Goal: Use online tool/utility

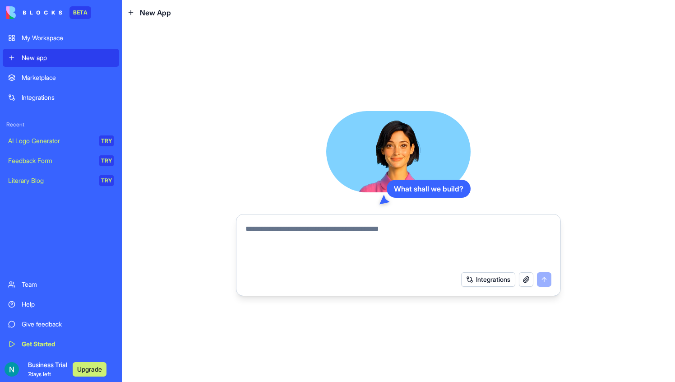
click at [438, 220] on div at bounding box center [398, 242] width 317 height 49
click at [437, 231] on textarea at bounding box center [398, 244] width 306 height 43
click at [505, 276] on button "Integrations" at bounding box center [488, 279] width 54 height 14
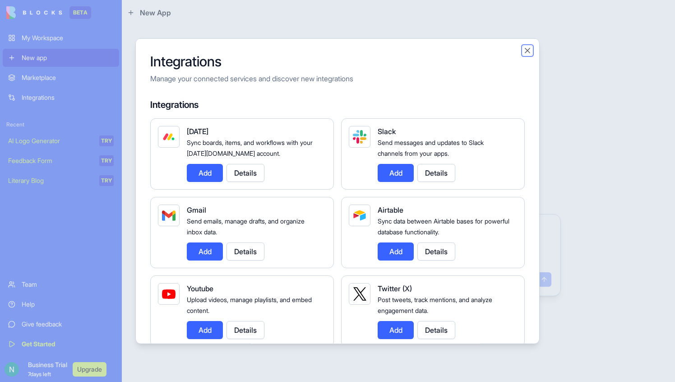
click at [526, 51] on button "Close" at bounding box center [527, 50] width 9 height 9
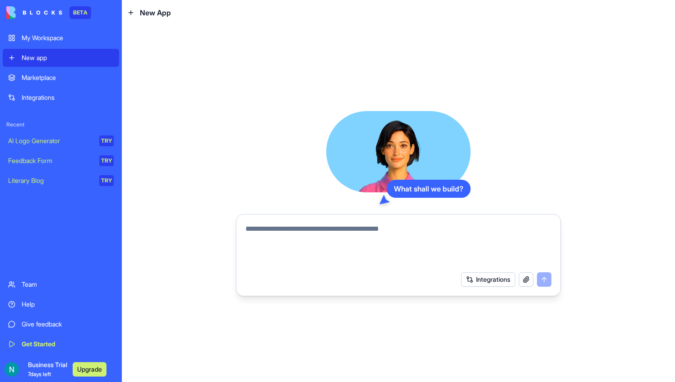
click at [499, 282] on button "Integrations" at bounding box center [488, 279] width 54 height 14
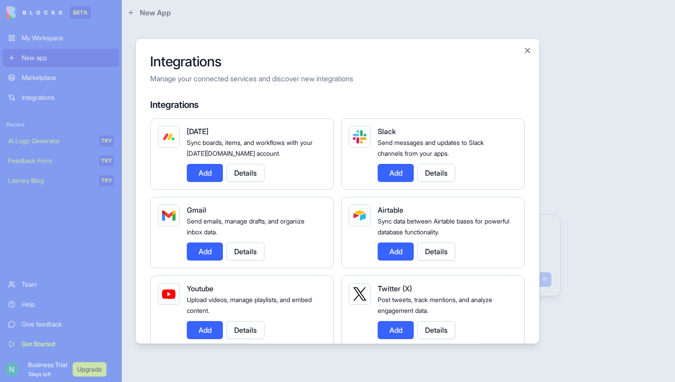
click at [522, 47] on div "Integrations Manage your connected services and discover new integrations Integ…" at bounding box center [337, 190] width 404 height 305
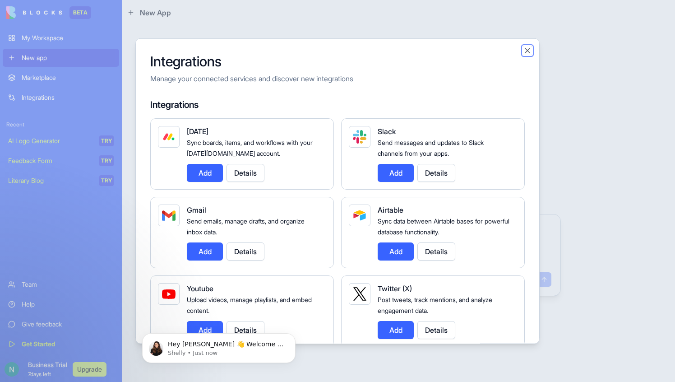
click at [526, 49] on button "Close" at bounding box center [527, 50] width 9 height 9
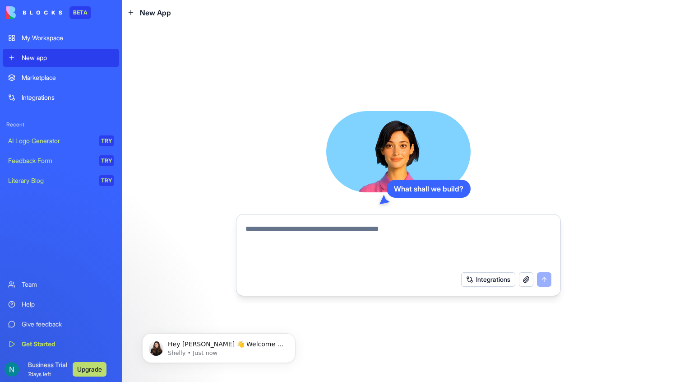
click at [495, 282] on button "Integrations" at bounding box center [488, 279] width 54 height 14
